Goal: Check status

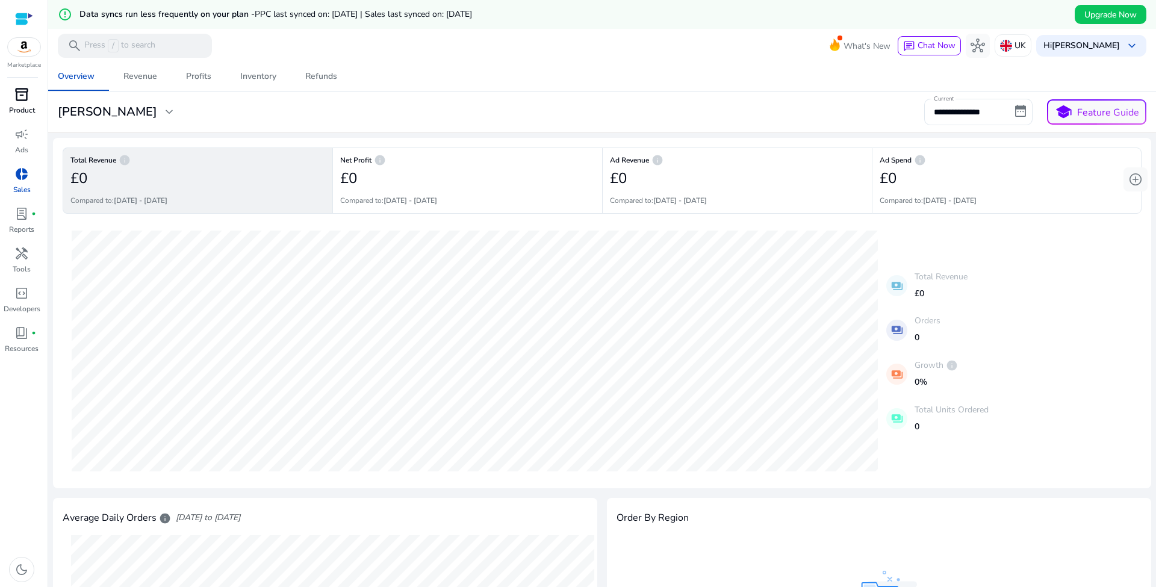
click at [22, 102] on span "inventory_2" at bounding box center [21, 94] width 14 height 14
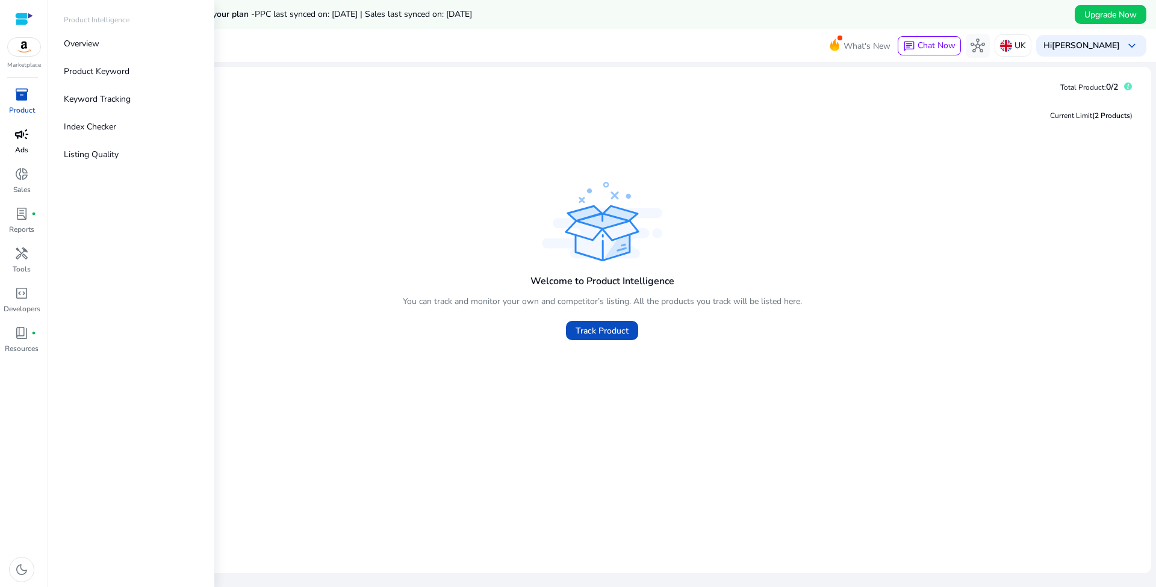
click at [23, 134] on span "campaign" at bounding box center [21, 134] width 14 height 14
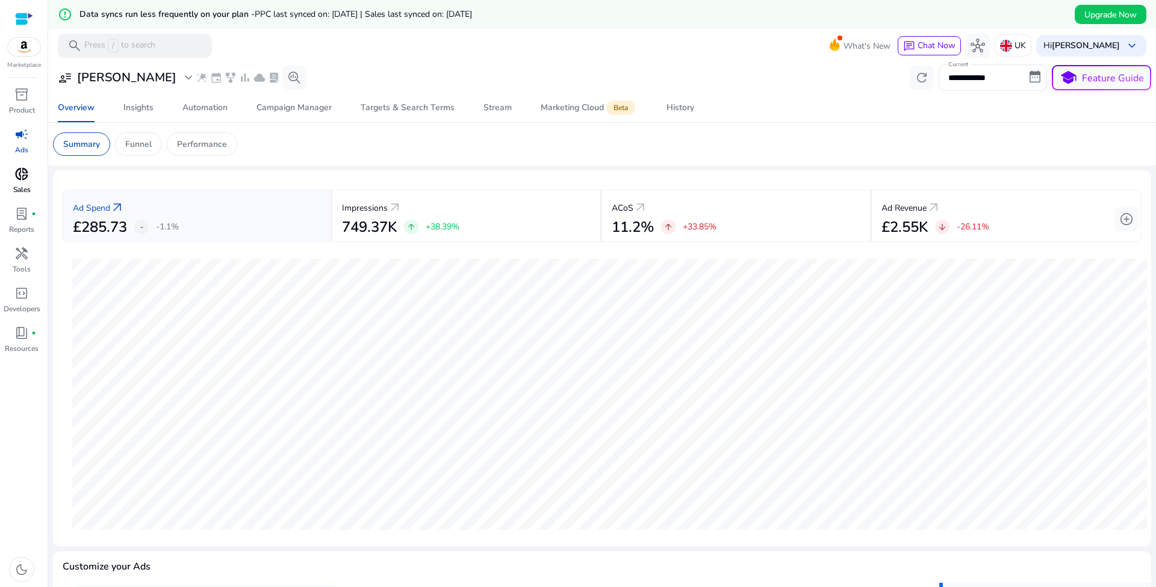
click at [20, 170] on span "donut_small" at bounding box center [21, 174] width 14 height 14
select select "*"
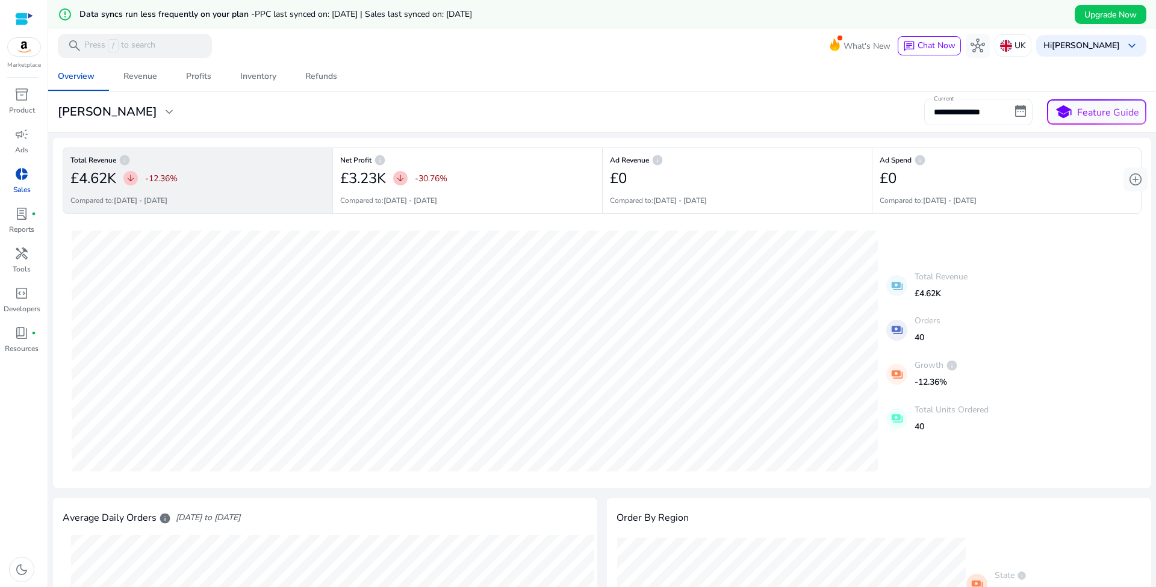
click at [1015, 104] on input "**********" at bounding box center [978, 112] width 108 height 26
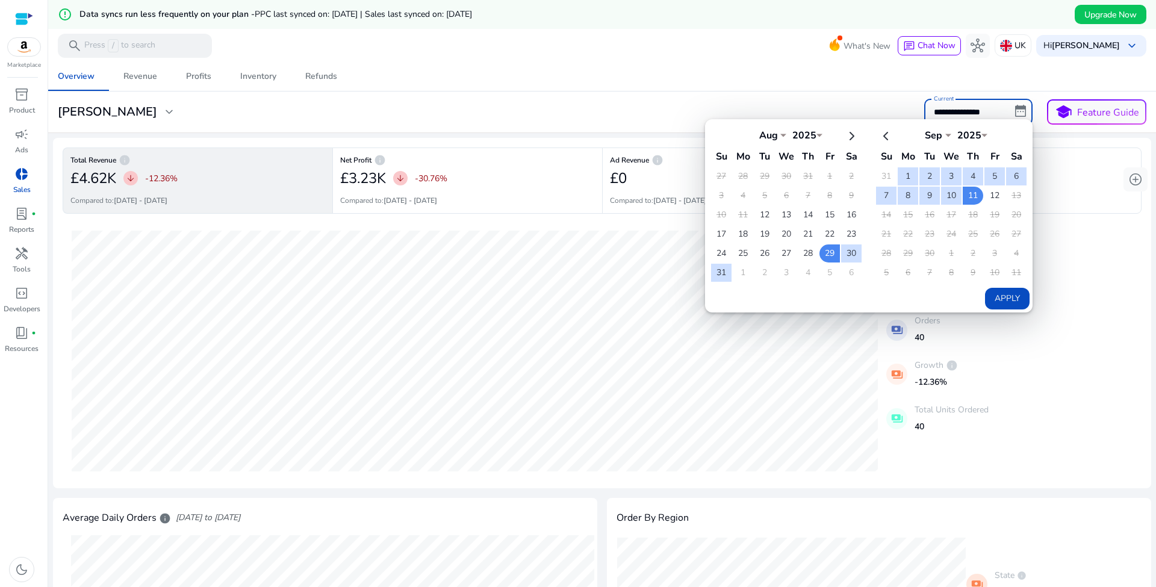
select select "*"
click at [763, 213] on td "12" at bounding box center [764, 215] width 20 height 18
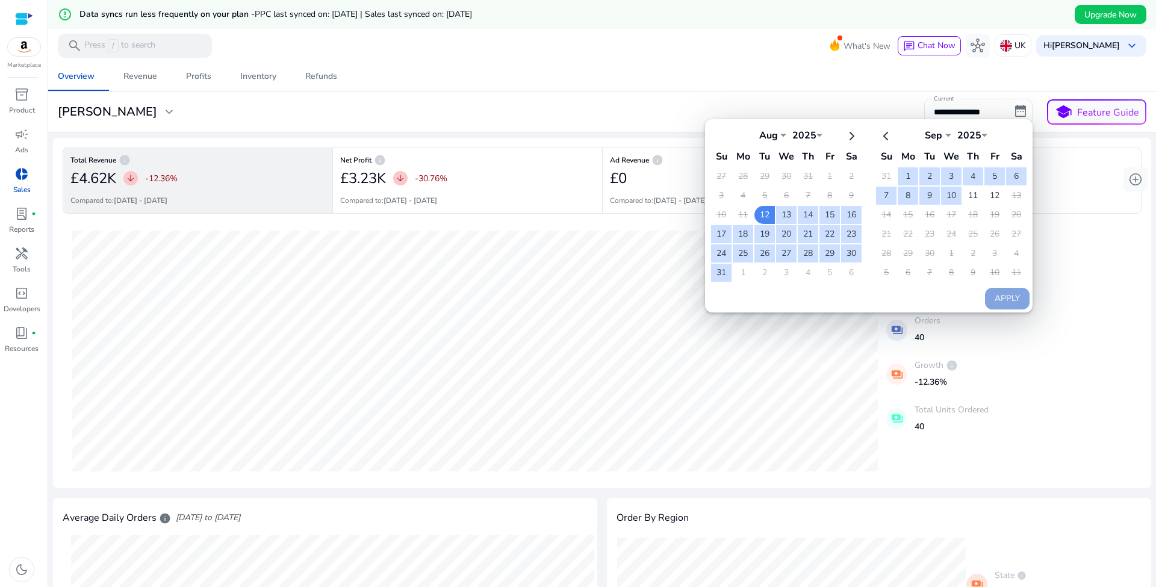
drag, startPoint x: 979, startPoint y: 195, endPoint x: 1004, endPoint y: 222, distance: 36.2
click at [979, 195] on table "Sep *** *** *** *** *** *** *** *** *** *** *** *** 2025 **** Su Mo Tu We Th Fr…" at bounding box center [951, 203] width 153 height 159
click at [984, 193] on td "12" at bounding box center [994, 196] width 20 height 18
click at [1004, 296] on button "Apply" at bounding box center [1007, 299] width 45 height 22
type input "**********"
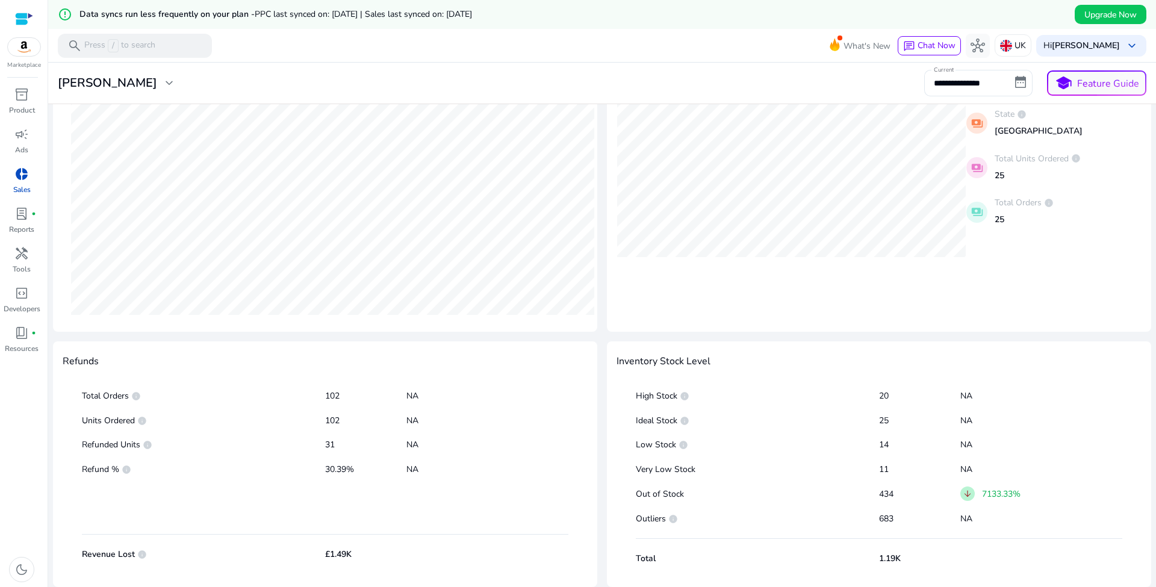
scroll to position [461, 0]
drag, startPoint x: 889, startPoint y: 518, endPoint x: 853, endPoint y: 511, distance: 36.1
click at [889, 518] on p "683" at bounding box center [919, 519] width 81 height 12
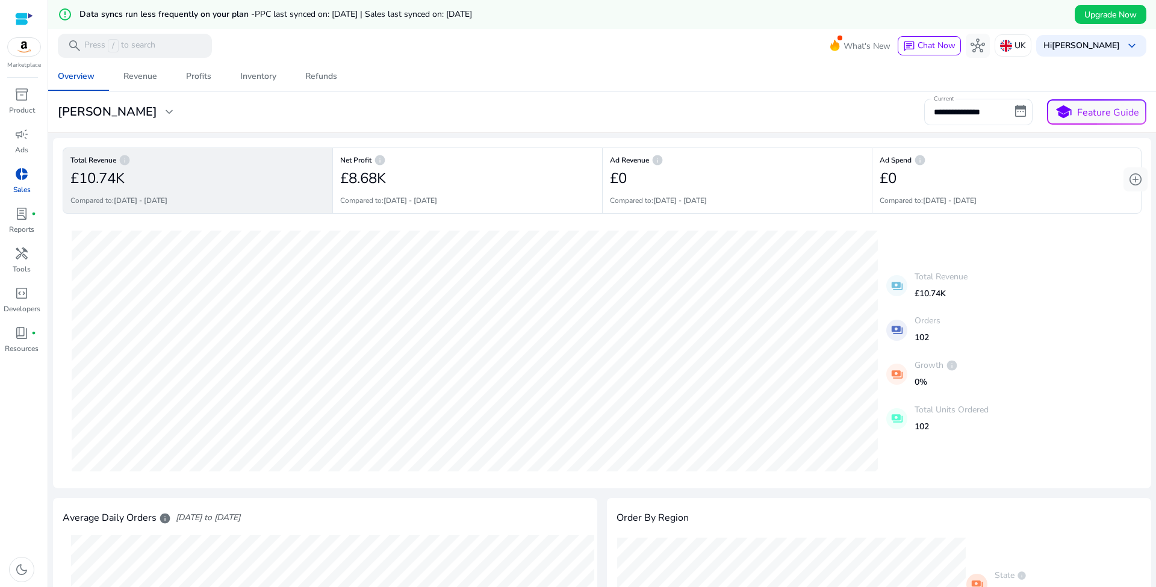
scroll to position [461, 0]
